Goal: Navigation & Orientation: Find specific page/section

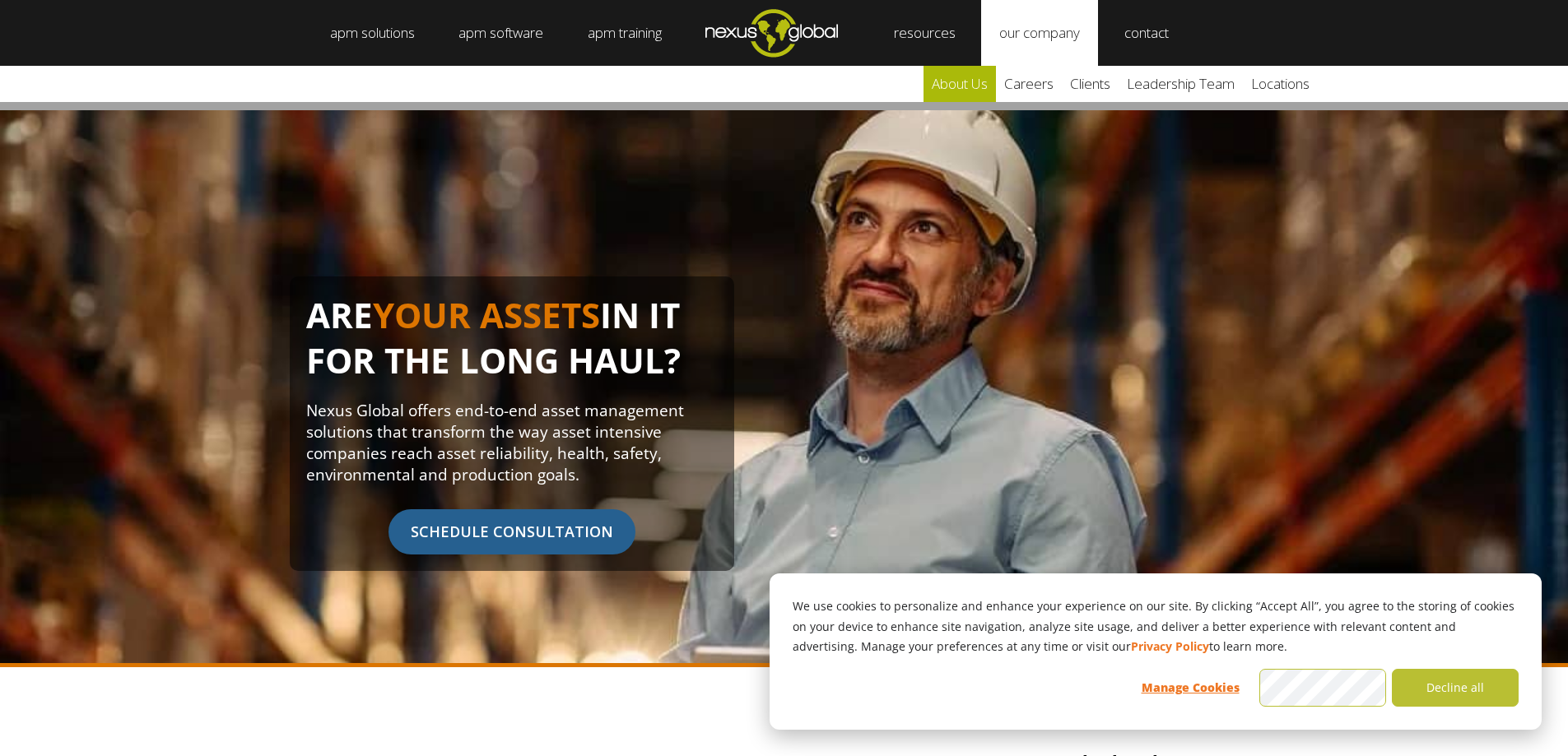
click at [967, 80] on link "about us" at bounding box center [960, 84] width 73 height 36
click at [1050, 73] on link "careers" at bounding box center [1029, 84] width 66 height 36
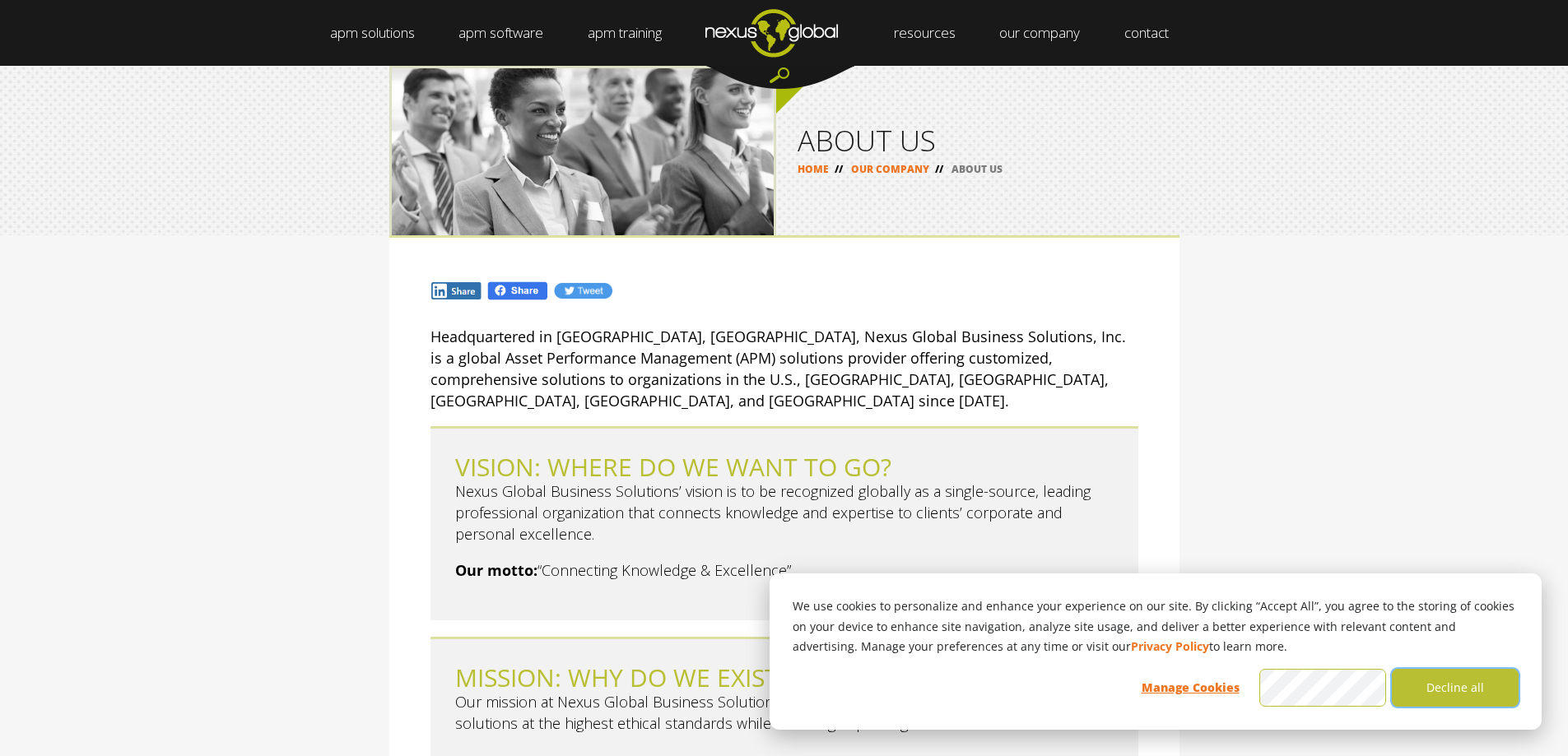
click at [1500, 698] on button "Decline all" at bounding box center [1455, 687] width 127 height 38
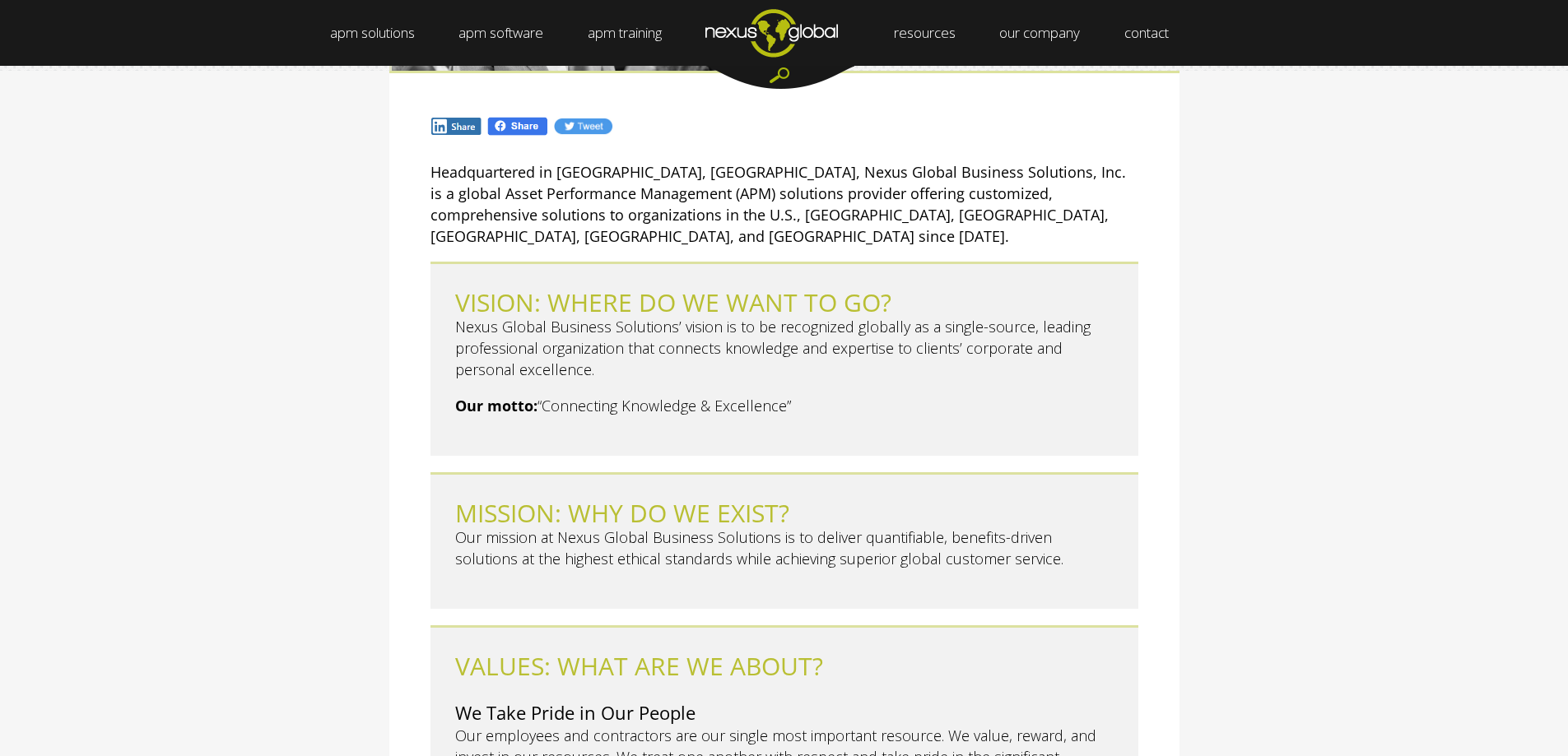
scroll to position [329, 0]
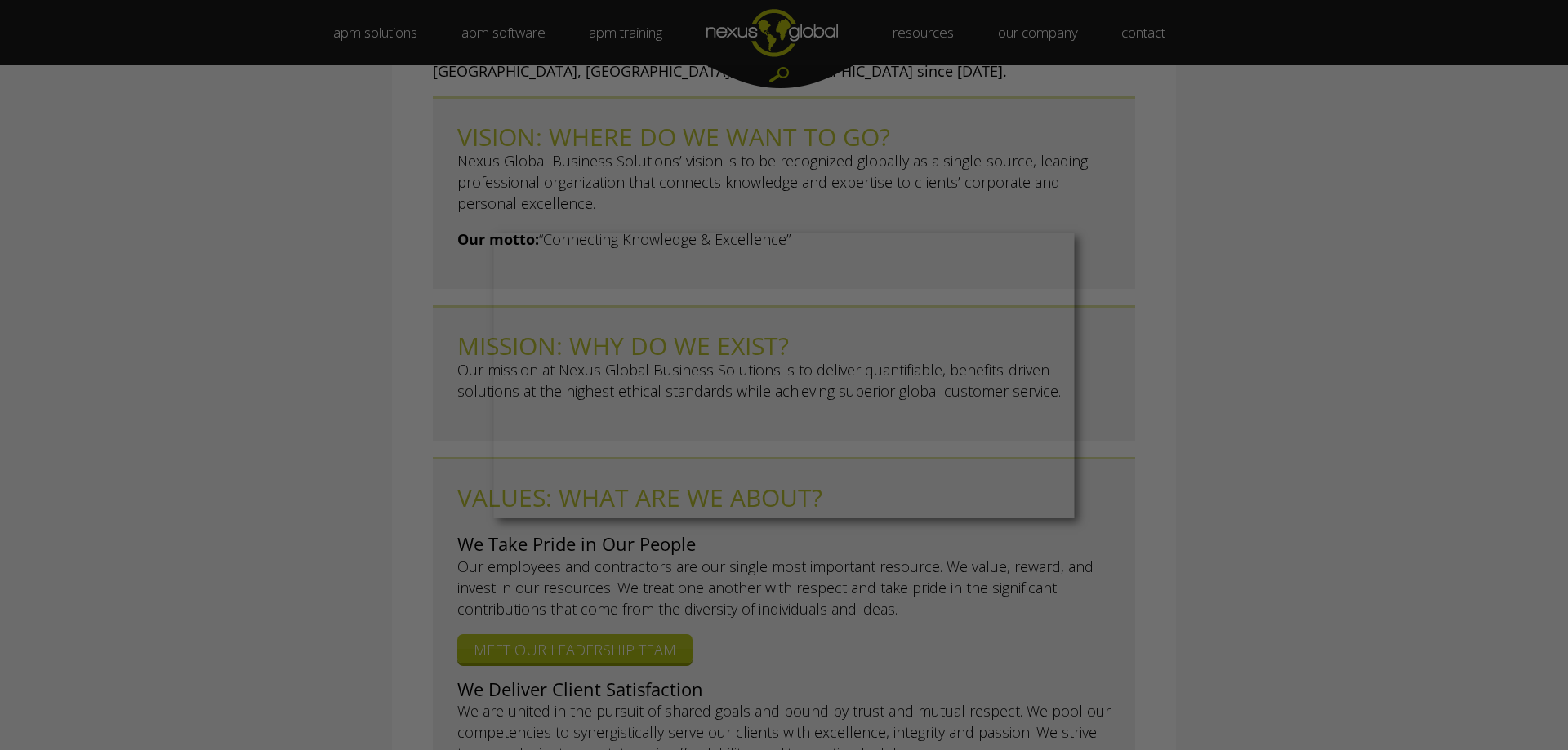
click at [262, 450] on div at bounding box center [792, 379] width 1583 height 758
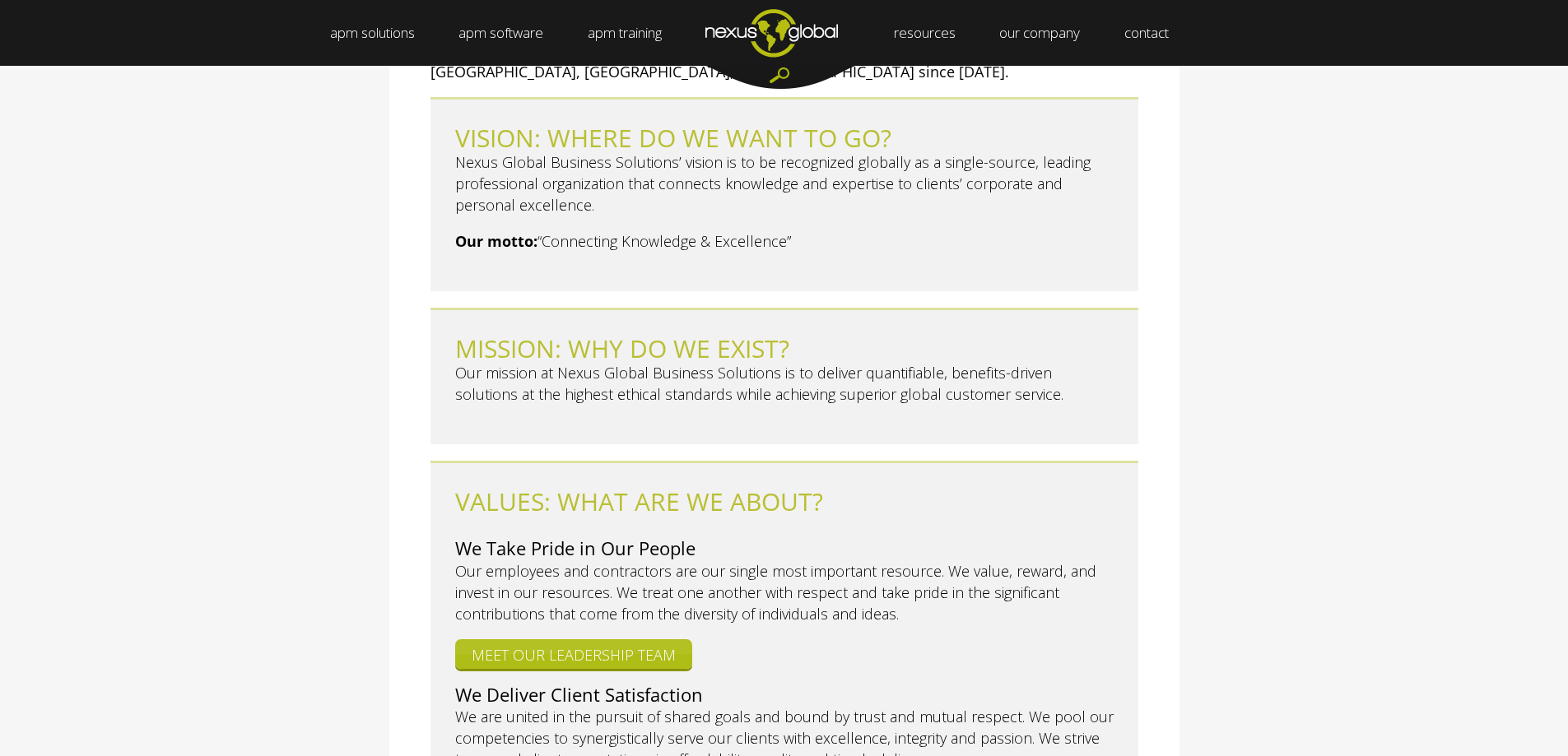
scroll to position [0, 0]
